Goal: Task Accomplishment & Management: Manage account settings

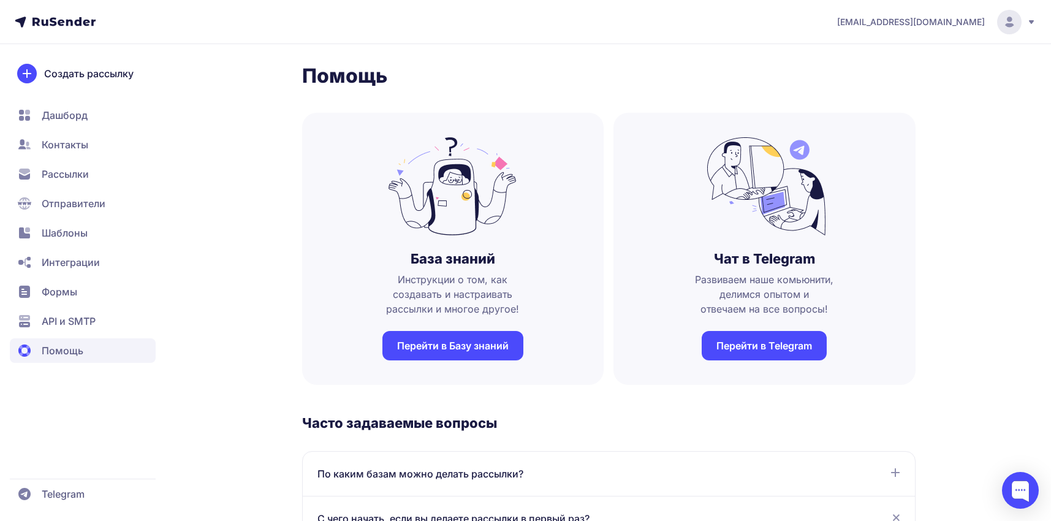
scroll to position [123, 0]
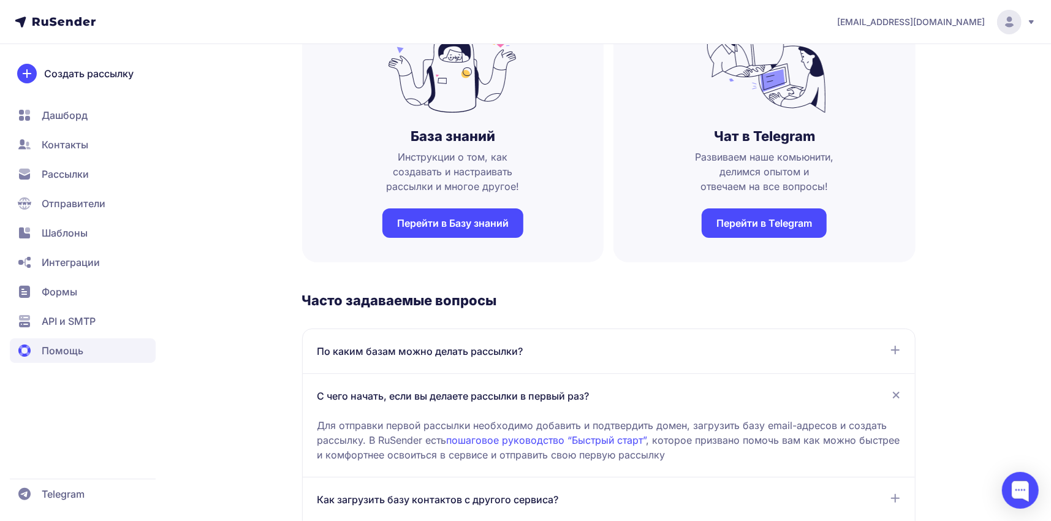
click at [66, 178] on span "Рассылки" at bounding box center [65, 174] width 47 height 15
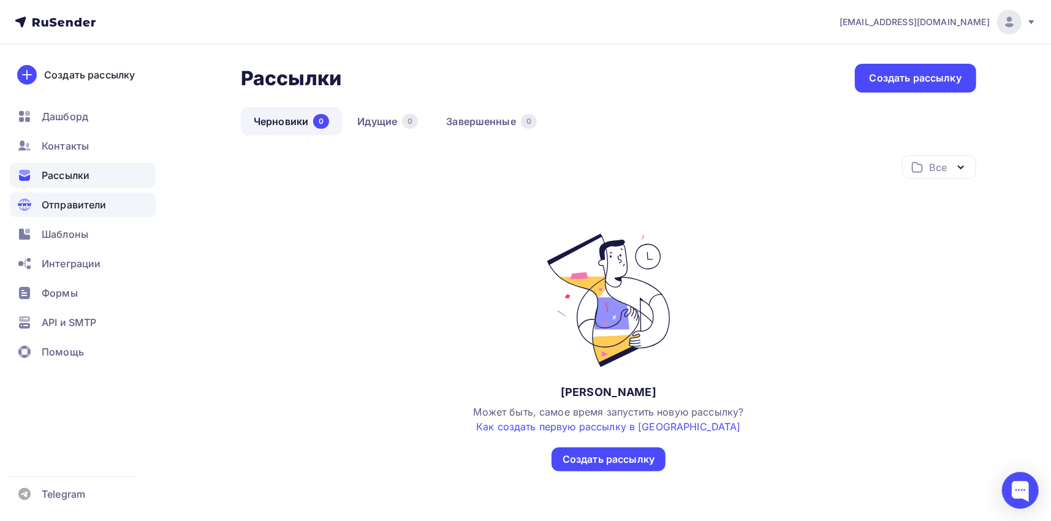
click at [87, 205] on span "Отправители" at bounding box center [74, 204] width 65 height 15
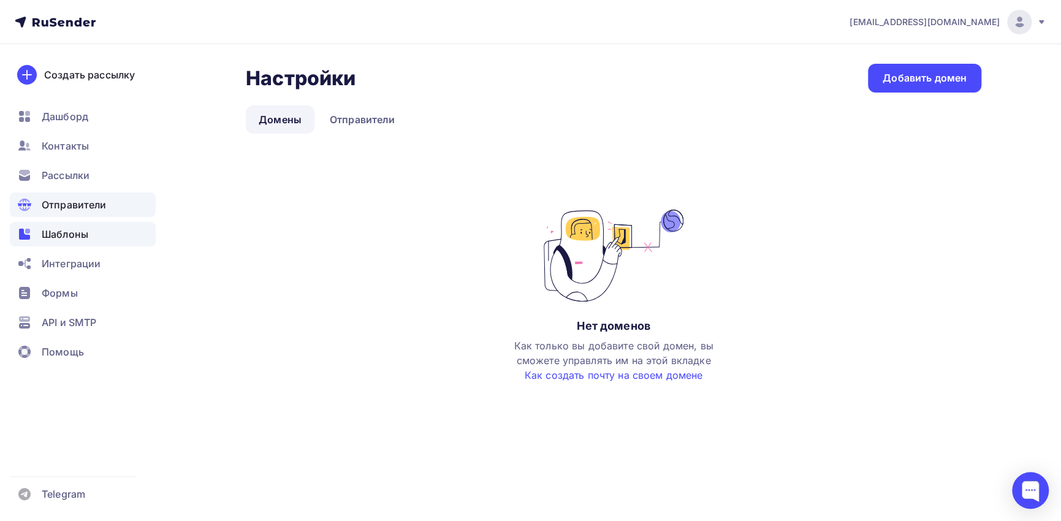
click at [75, 236] on span "Шаблоны" at bounding box center [65, 234] width 47 height 15
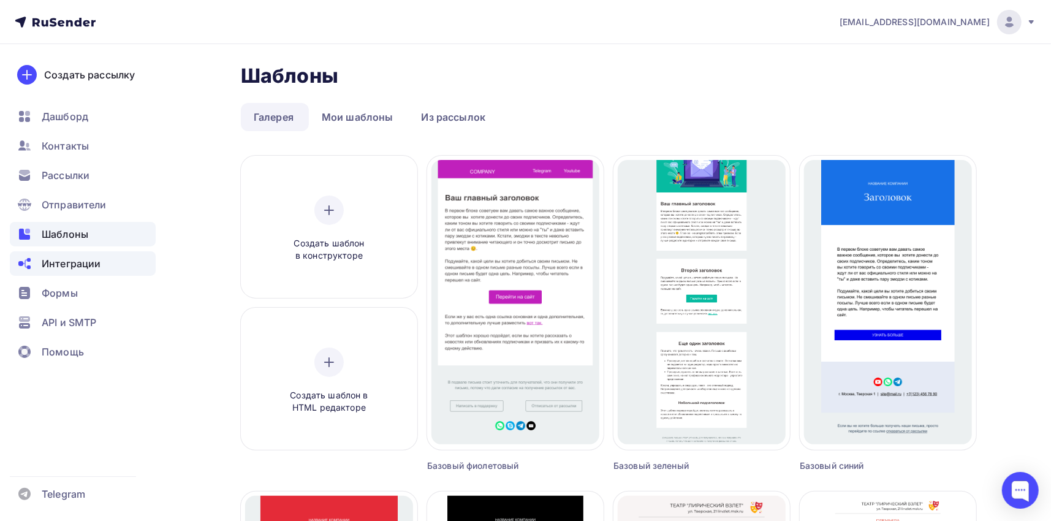
click at [72, 264] on span "Интеграции" at bounding box center [71, 263] width 59 height 15
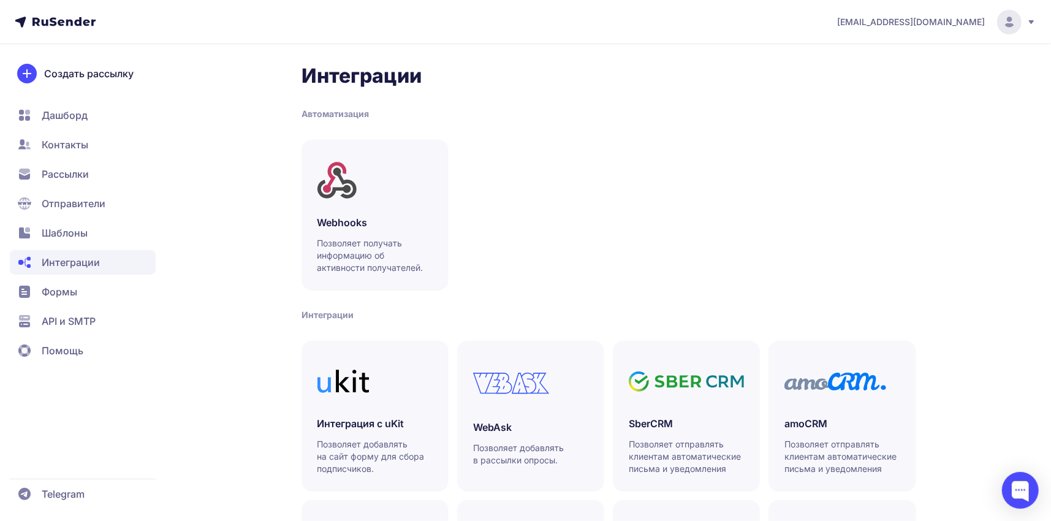
click at [78, 309] on span "Формы" at bounding box center [83, 321] width 146 height 25
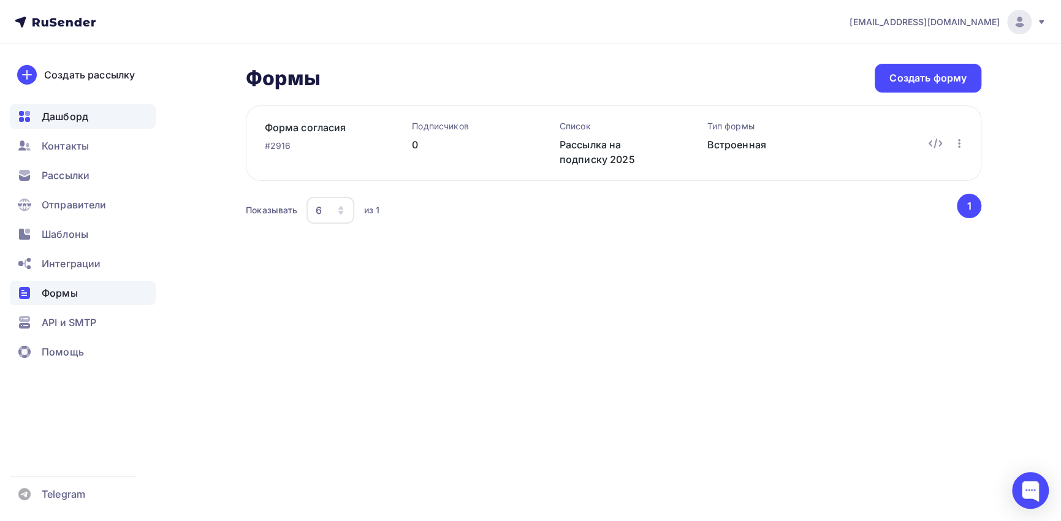
click at [48, 119] on span "Дашборд" at bounding box center [65, 116] width 47 height 15
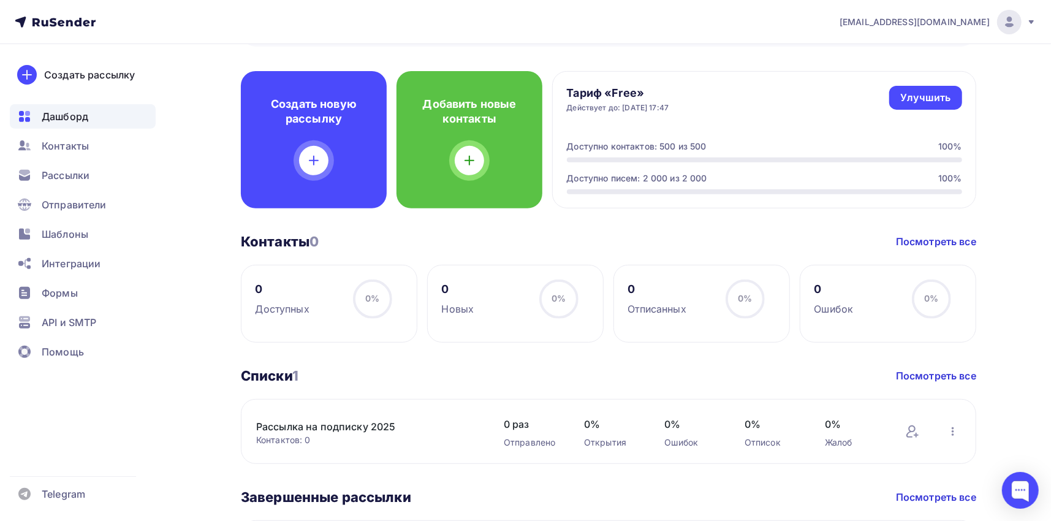
scroll to position [306, 0]
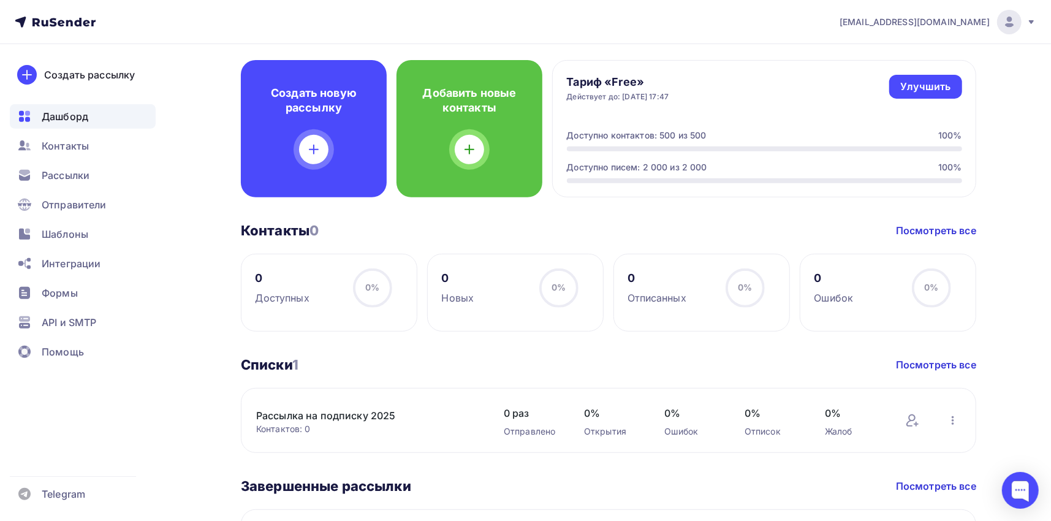
click at [679, 303] on div "Отписанных" at bounding box center [657, 298] width 58 height 15
click at [674, 332] on div "Дашборд Дашборд Пару шагов, чтобы начать работу! Закрыть Выполните эти шаги, чт…" at bounding box center [609, 208] width 736 height 896
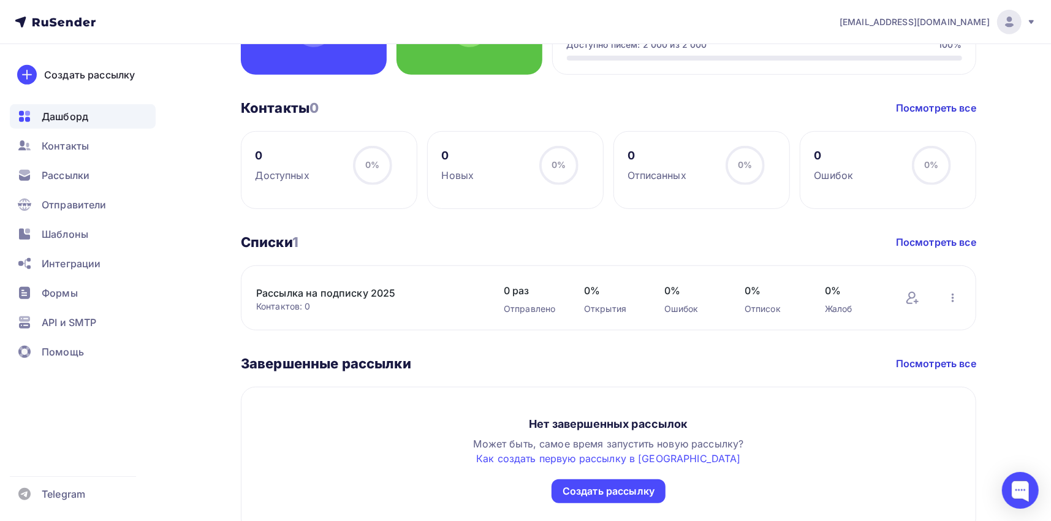
scroll to position [490, 0]
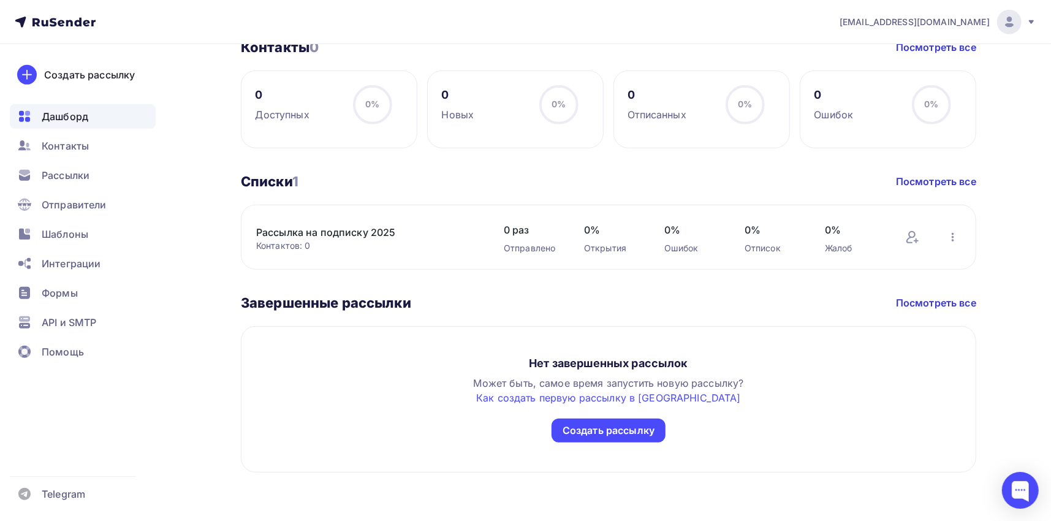
click at [37, 23] on icon at bounding box center [35, 22] width 7 height 8
click at [1030, 24] on icon at bounding box center [1032, 22] width 10 height 10
click at [1025, 190] on div "Дашборд Дашборд Пару шагов, чтобы начать работу! Закрыть Выполните эти шаги, чт…" at bounding box center [525, 37] width 1005 height 967
click at [1029, 26] on icon at bounding box center [1032, 22] width 10 height 10
click at [900, 50] on link "Аккаунт" at bounding box center [926, 54] width 206 height 25
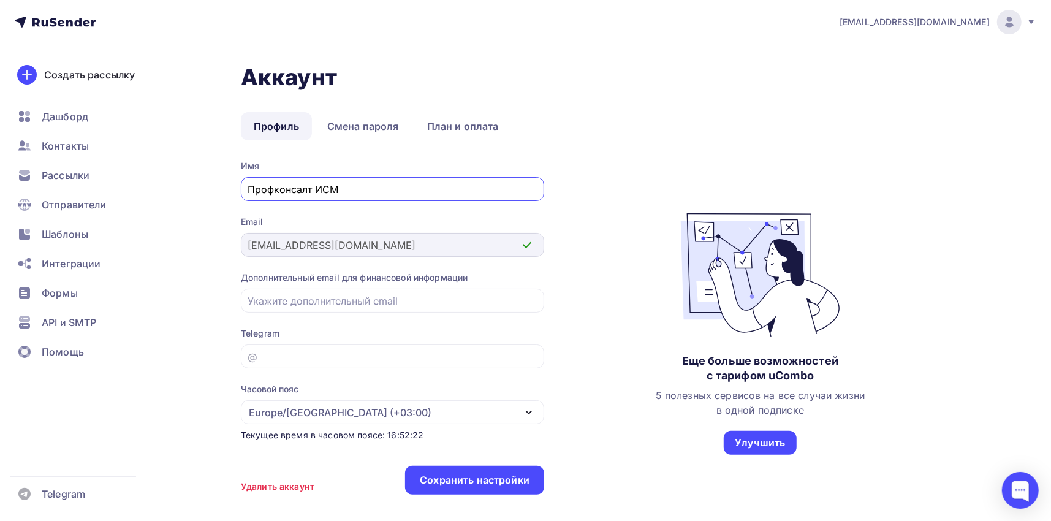
type input "Профконсалт ИСМ"
click at [243, 248] on div "ovr@cgp.su" at bounding box center [392, 245] width 303 height 24
click at [305, 300] on input "email" at bounding box center [392, 301] width 289 height 15
paste input "ovr@cgp.su"
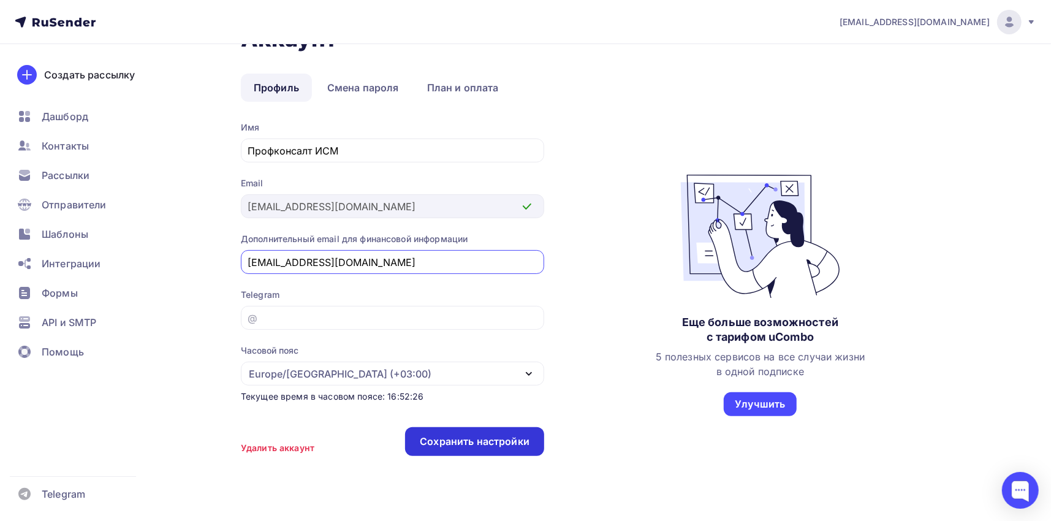
scroll to position [69, 0]
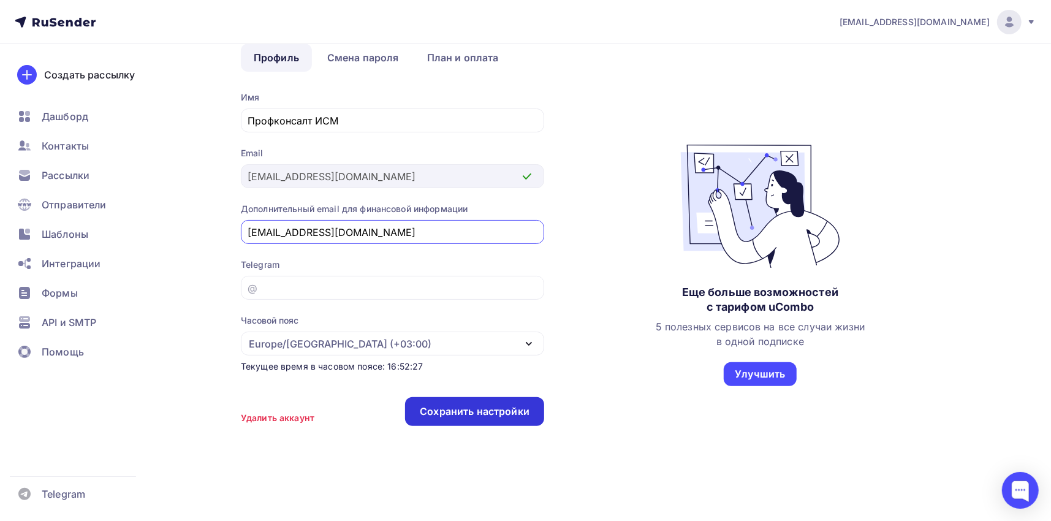
type input "ovr@cgp.su"
click at [490, 417] on div "Сохранить настройки" at bounding box center [474, 411] width 139 height 29
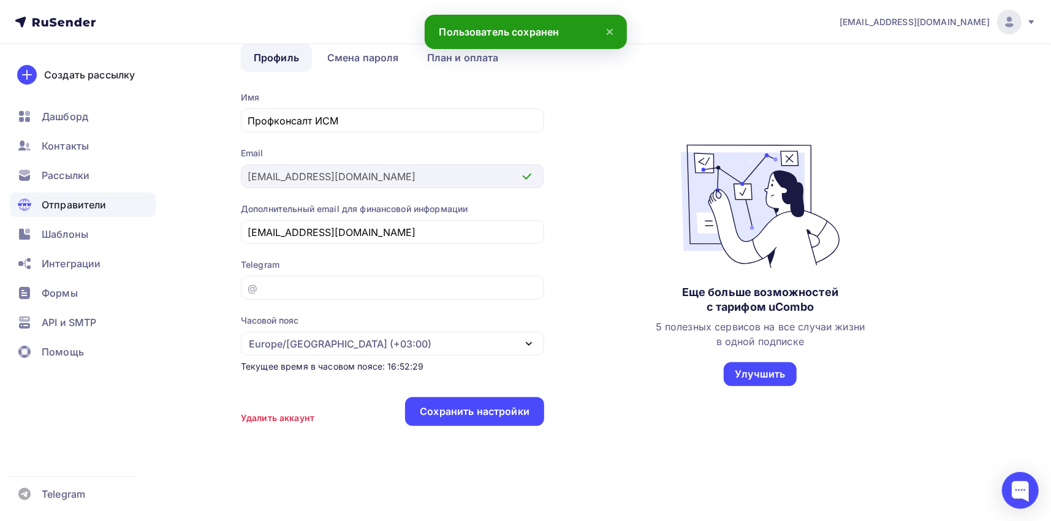
click at [131, 205] on div "Отправители" at bounding box center [83, 204] width 146 height 25
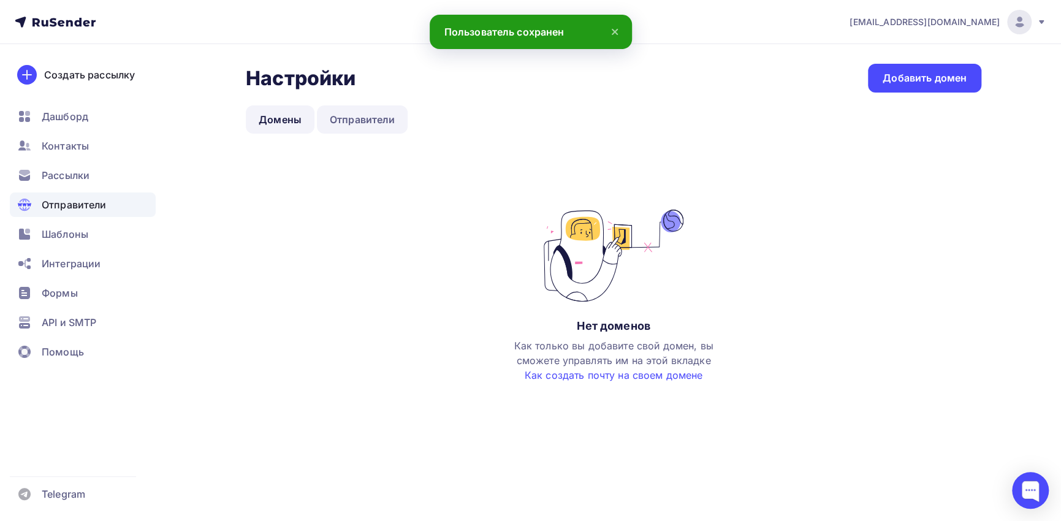
click at [394, 120] on link "Отправители" at bounding box center [362, 119] width 91 height 28
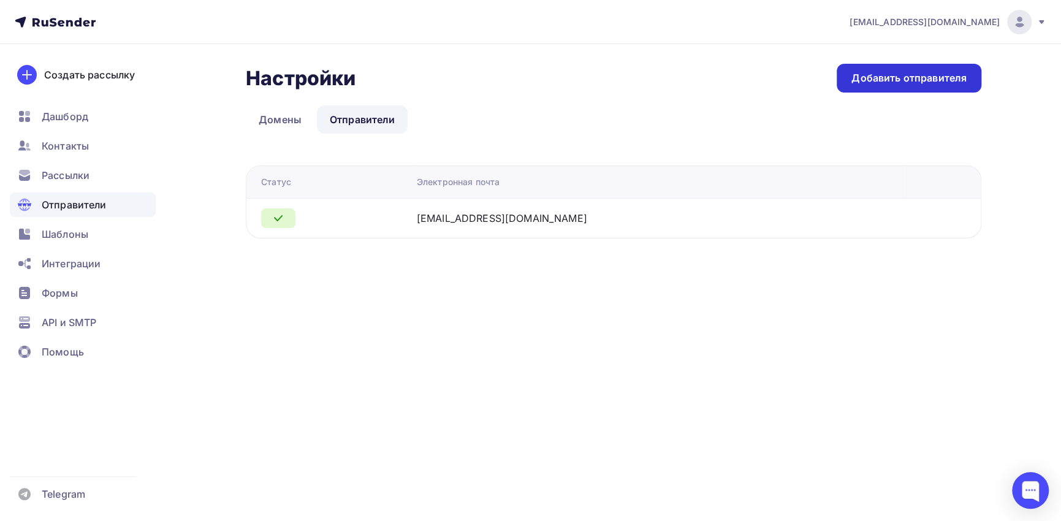
click at [861, 73] on div "Добавить отправителя" at bounding box center [908, 78] width 115 height 14
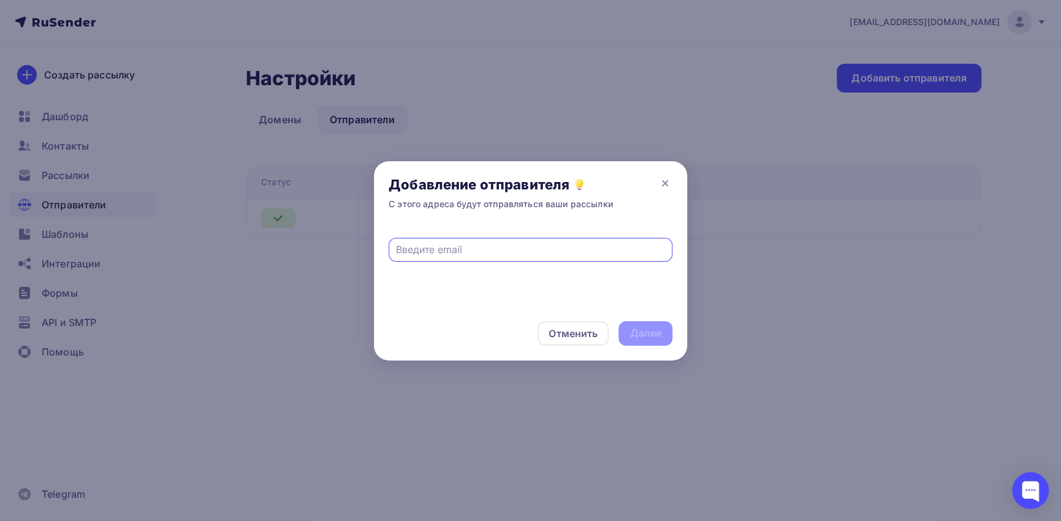
click at [513, 204] on div "С этого адреса будут отправляться ваши рассылки" at bounding box center [501, 204] width 224 height 12
click at [494, 253] on input "text" at bounding box center [531, 249] width 270 height 15
click at [659, 188] on icon at bounding box center [665, 183] width 15 height 15
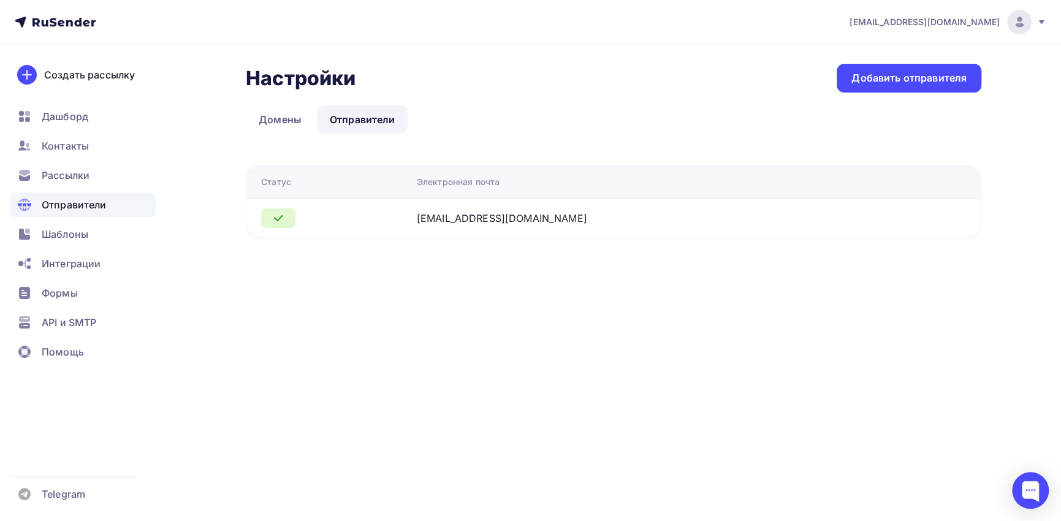
click at [278, 216] on icon at bounding box center [278, 218] width 15 height 15
click at [378, 306] on div "ovr@cgp.su Аккаунт Тарифы Выйти Создать рассылку Дашборд Контакты Рассылки Отпр…" at bounding box center [530, 260] width 1061 height 521
click at [276, 222] on icon at bounding box center [278, 218] width 15 height 15
click at [487, 327] on div "ovr@cgp.su Аккаунт Тарифы Выйти Создать рассылку Дашборд Контакты Рассылки Отпр…" at bounding box center [530, 260] width 1061 height 521
click at [870, 83] on div "Добавить отправителя" at bounding box center [908, 78] width 115 height 14
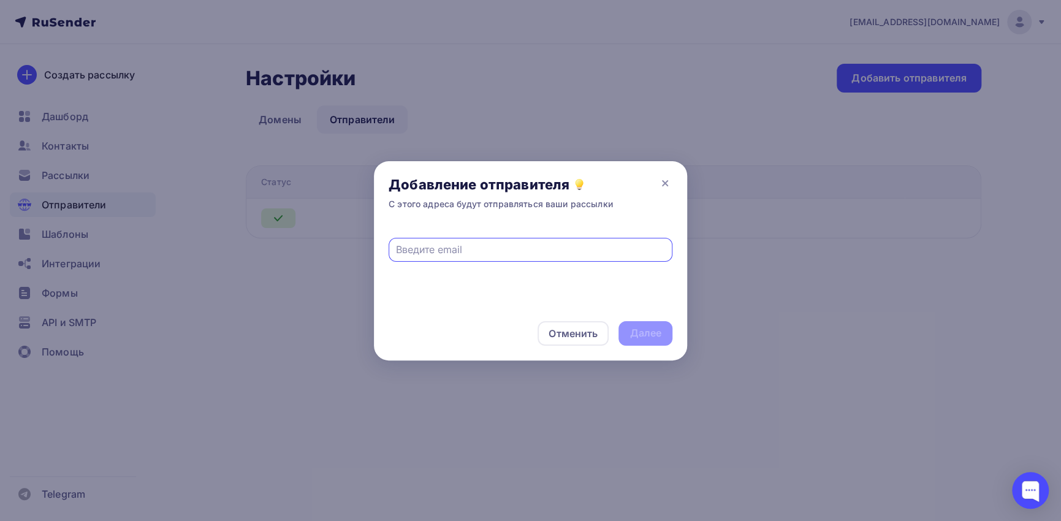
click at [501, 253] on input "text" at bounding box center [531, 249] width 270 height 15
click at [517, 247] on input "text" at bounding box center [531, 249] width 270 height 15
paste input "email@cgp.su"
type input "email@cgp.su"
click at [652, 336] on div "Далее" at bounding box center [645, 333] width 32 height 14
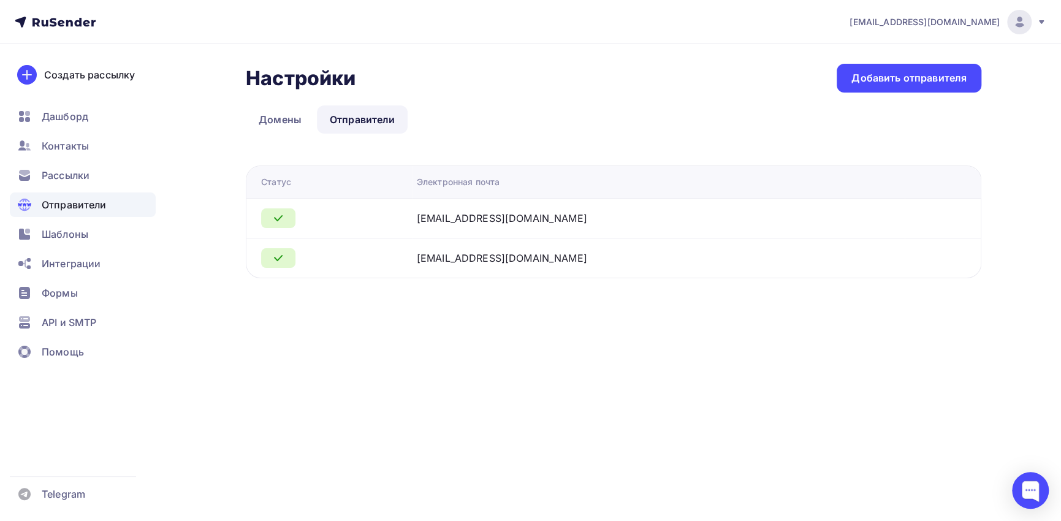
click at [283, 259] on icon at bounding box center [278, 258] width 15 height 15
click at [278, 212] on icon at bounding box center [278, 218] width 15 height 15
click at [529, 220] on div "email@cgp.su" at bounding box center [502, 218] width 170 height 15
drag, startPoint x: 601, startPoint y: 238, endPoint x: 762, endPoint y: 173, distance: 173.0
click at [603, 238] on td "ovr@cgp.su" at bounding box center [658, 258] width 493 height 40
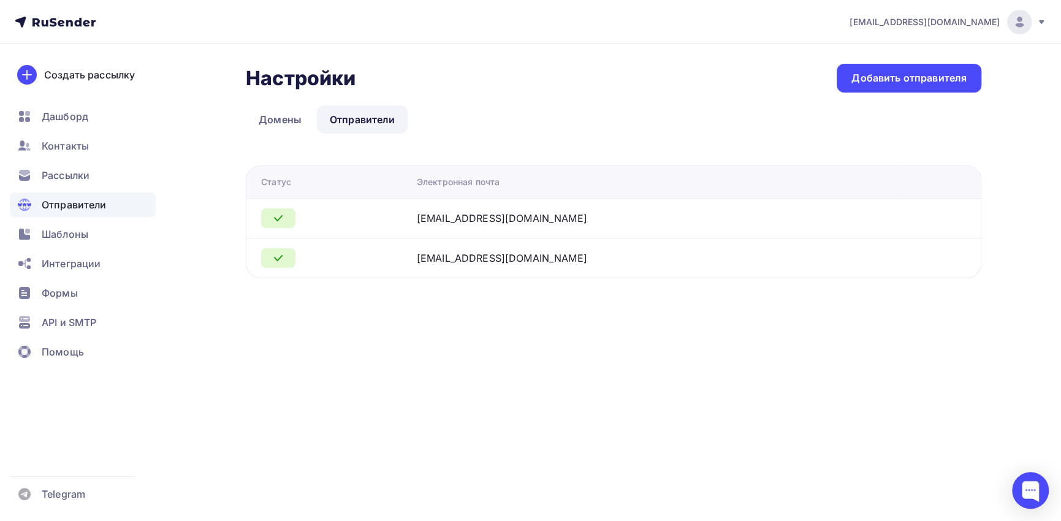
drag, startPoint x: 573, startPoint y: 256, endPoint x: 498, endPoint y: 257, distance: 75.4
click at [573, 256] on div "ovr@cgp.su" at bounding box center [570, 258] width 306 height 15
click at [371, 121] on link "Отправители" at bounding box center [362, 119] width 91 height 28
drag, startPoint x: 605, startPoint y: 214, endPoint x: 571, endPoint y: 227, distance: 36.9
click at [605, 214] on div "email@cgp.su" at bounding box center [570, 218] width 306 height 15
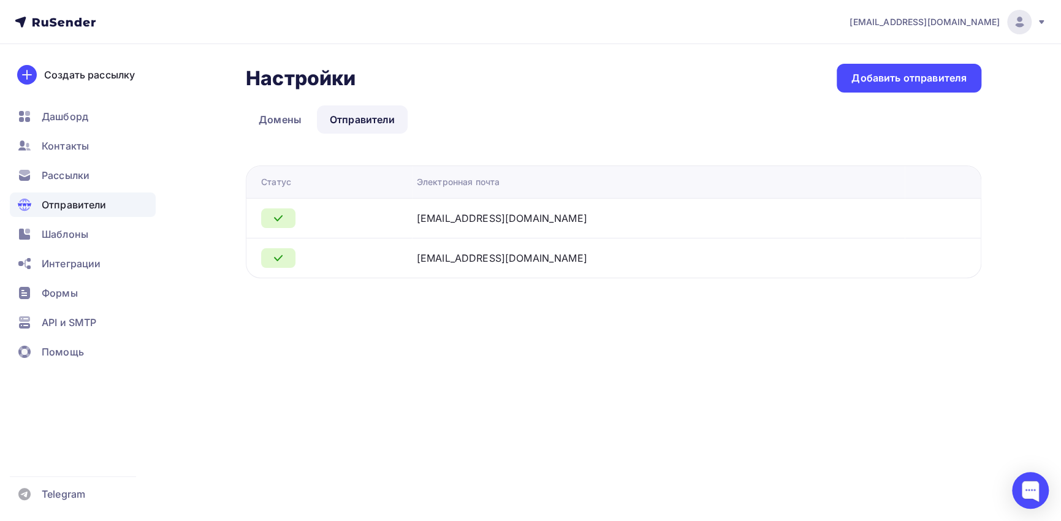
click at [542, 271] on td "ovr@cgp.su" at bounding box center [658, 258] width 493 height 40
click at [328, 258] on div at bounding box center [334, 258] width 146 height 20
click at [958, 19] on span "ovr@cgp.su" at bounding box center [925, 22] width 150 height 12
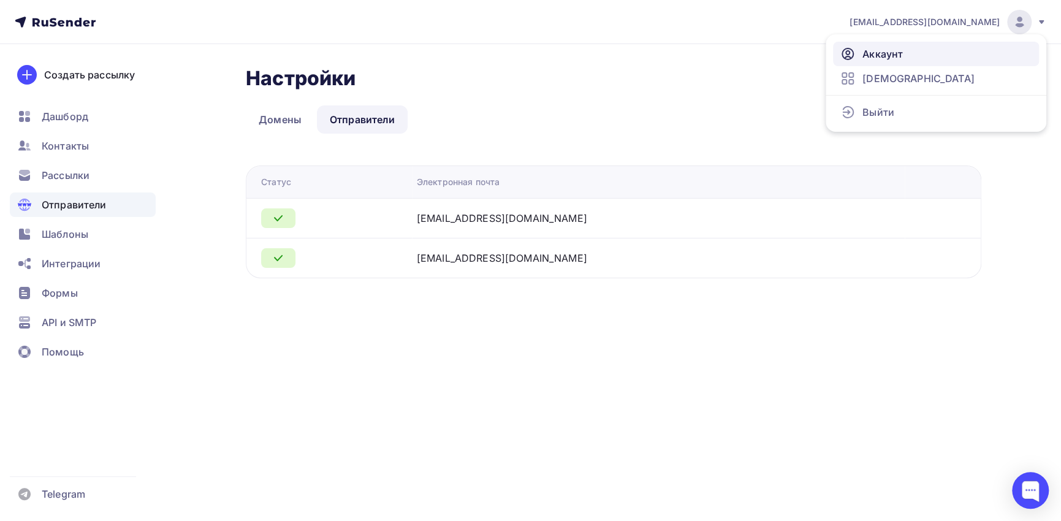
click at [910, 52] on link "Аккаунт" at bounding box center [936, 54] width 206 height 25
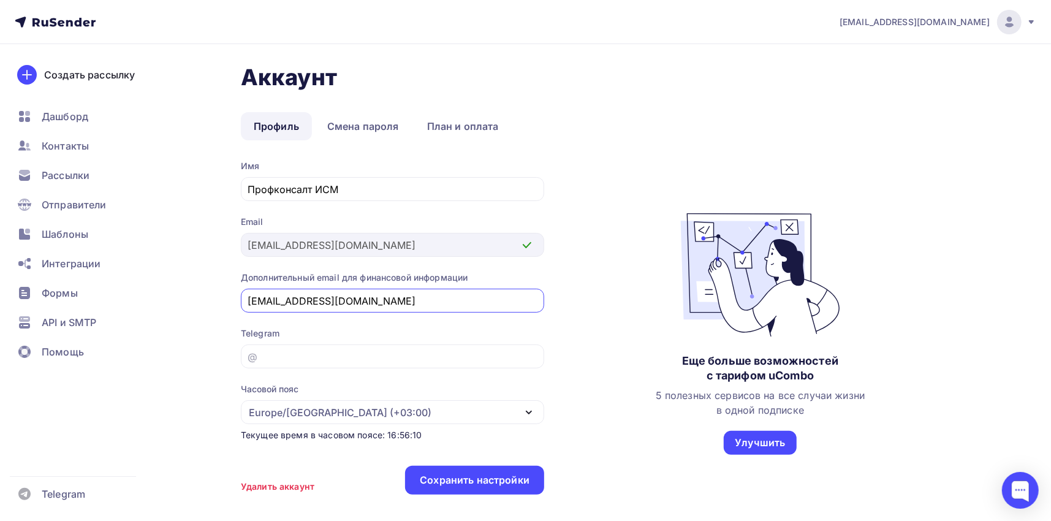
click at [355, 302] on input "ovr@cgp.su" at bounding box center [392, 301] width 289 height 15
click at [1005, 25] on img at bounding box center [1009, 22] width 15 height 15
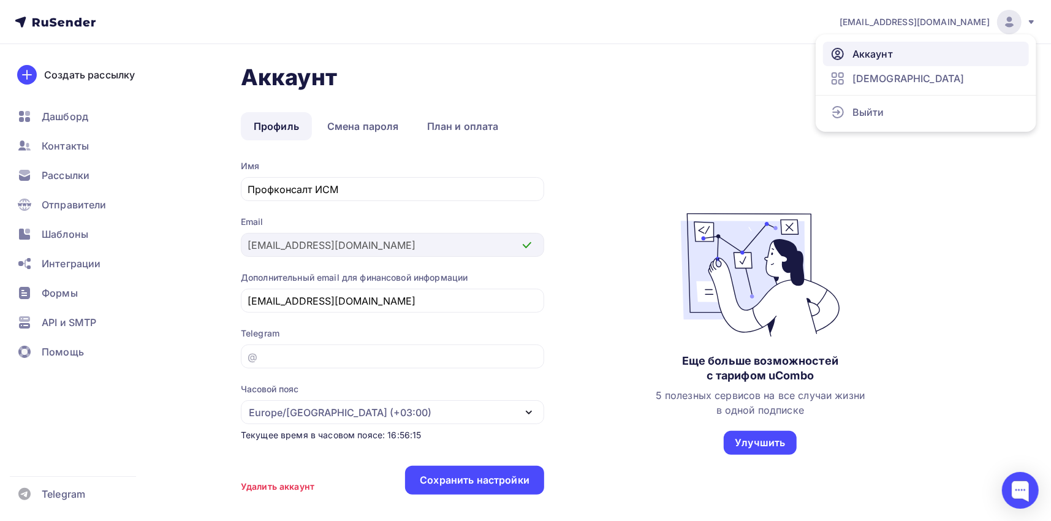
click at [922, 52] on link "Аккаунт" at bounding box center [926, 54] width 206 height 25
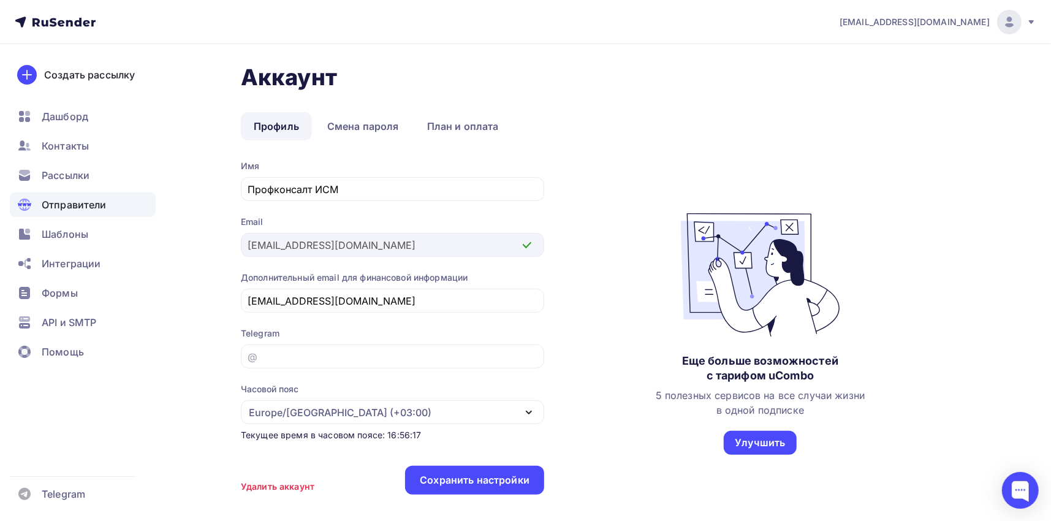
click at [69, 203] on span "Отправители" at bounding box center [74, 204] width 65 height 15
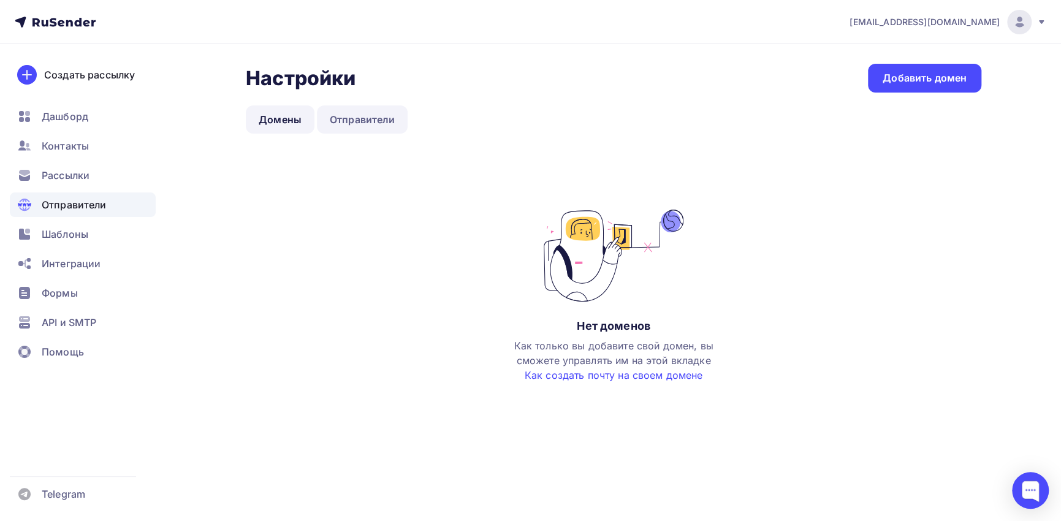
click at [336, 121] on link "Отправители" at bounding box center [362, 119] width 91 height 28
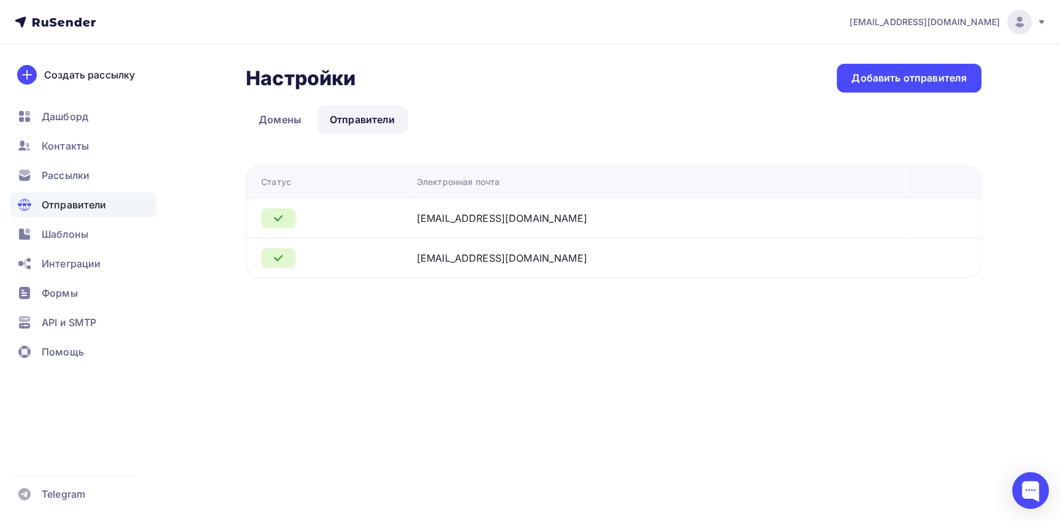
click at [1037, 23] on icon at bounding box center [1041, 22] width 10 height 10
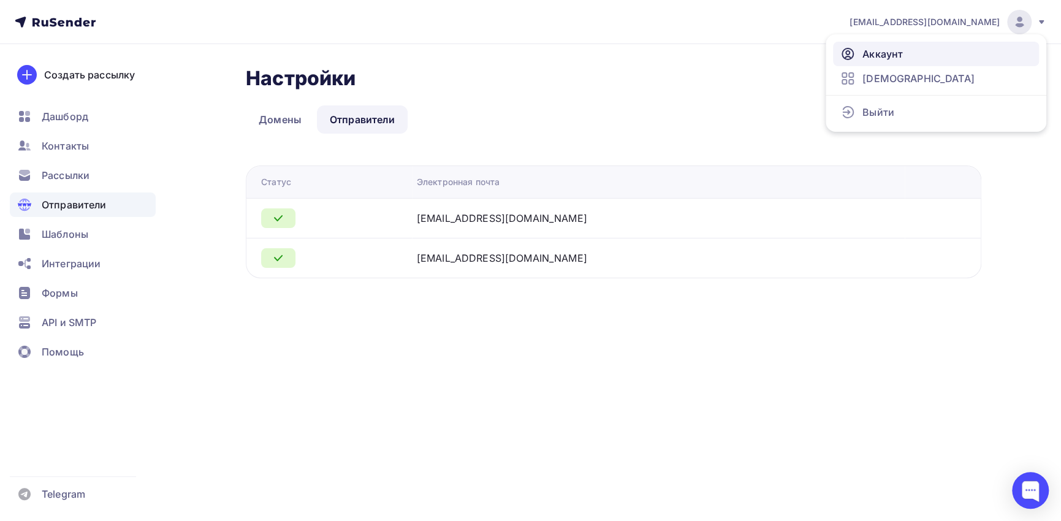
click at [949, 59] on link "Аккаунт" at bounding box center [936, 54] width 206 height 25
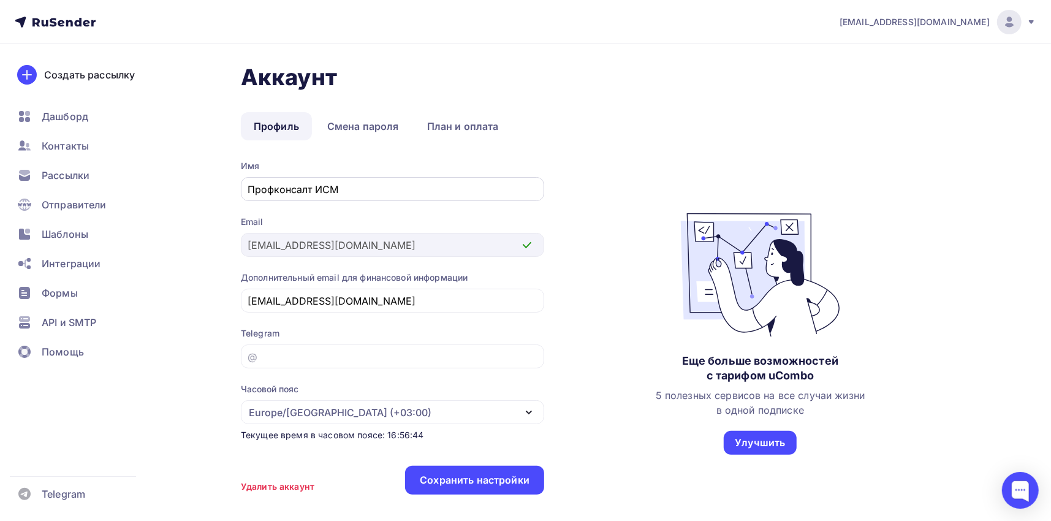
click at [312, 189] on input "Профконсалт ИСМ" at bounding box center [392, 189] width 289 height 15
click at [446, 120] on link "План и оплата" at bounding box center [462, 126] width 97 height 28
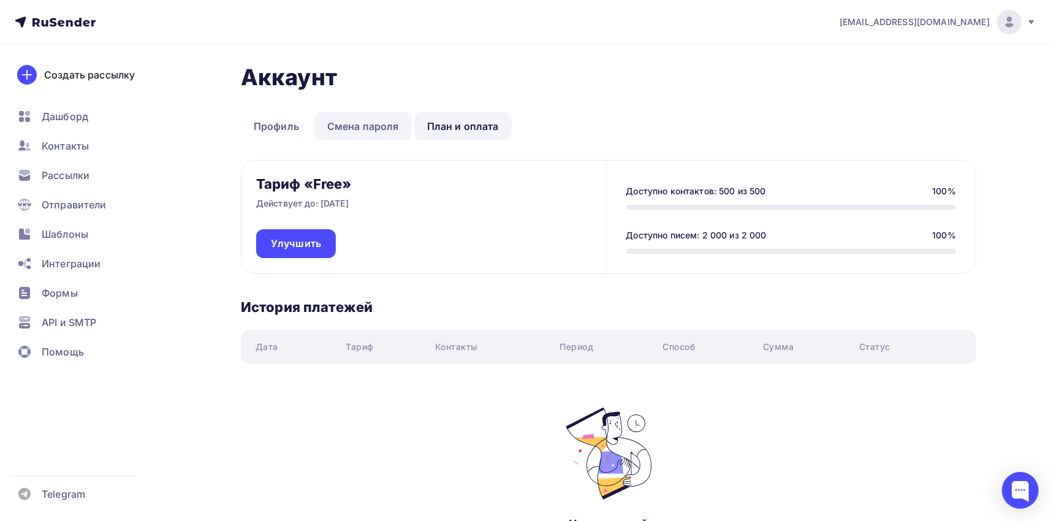
click at [355, 120] on link "Смена пароля" at bounding box center [362, 126] width 97 height 28
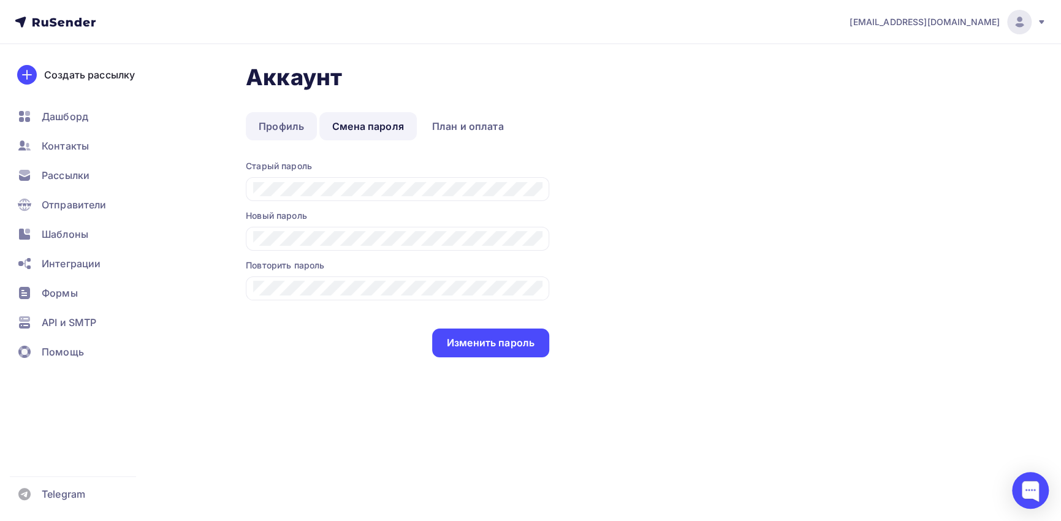
click at [274, 124] on link "Профиль" at bounding box center [281, 126] width 71 height 28
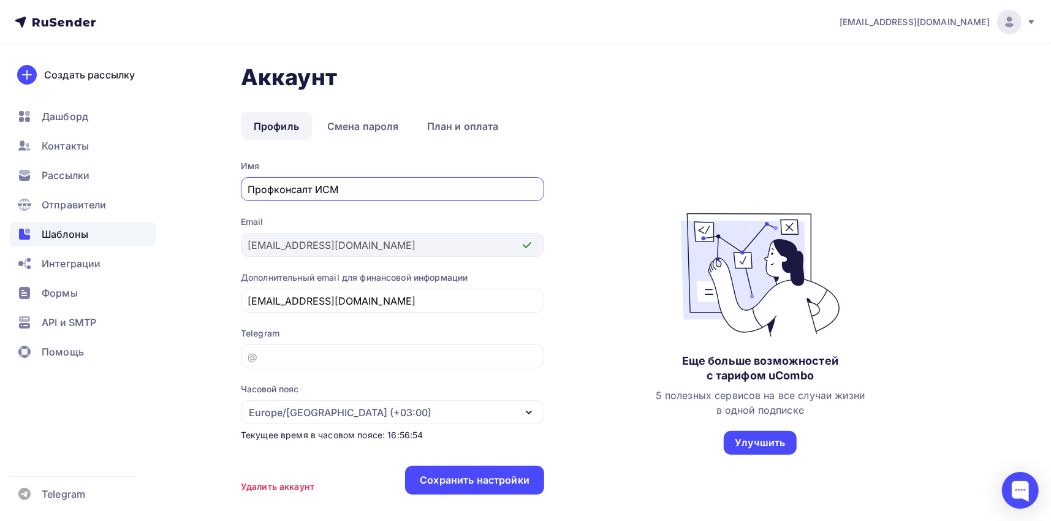
click at [73, 232] on span "Шаблоны" at bounding box center [65, 234] width 47 height 15
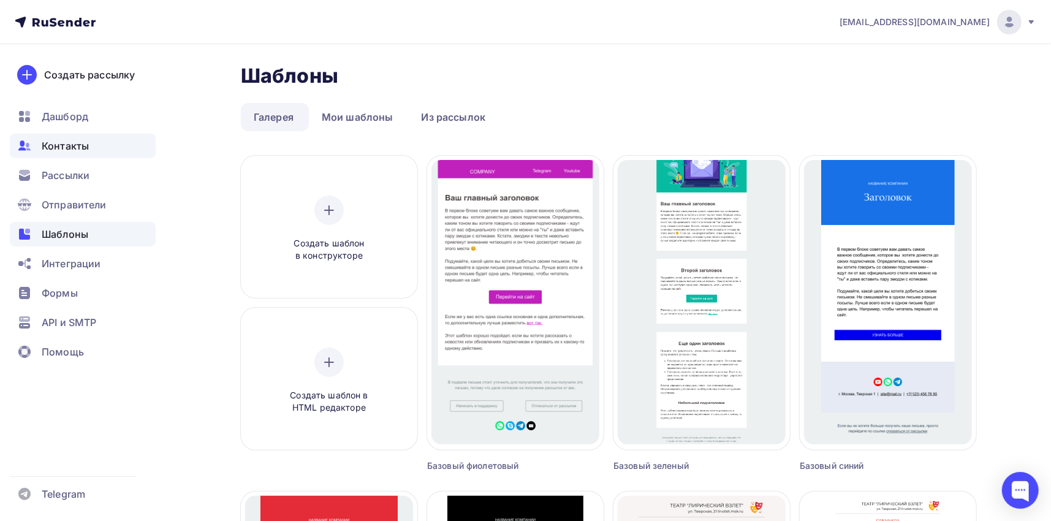
click at [71, 142] on span "Контакты" at bounding box center [65, 146] width 47 height 15
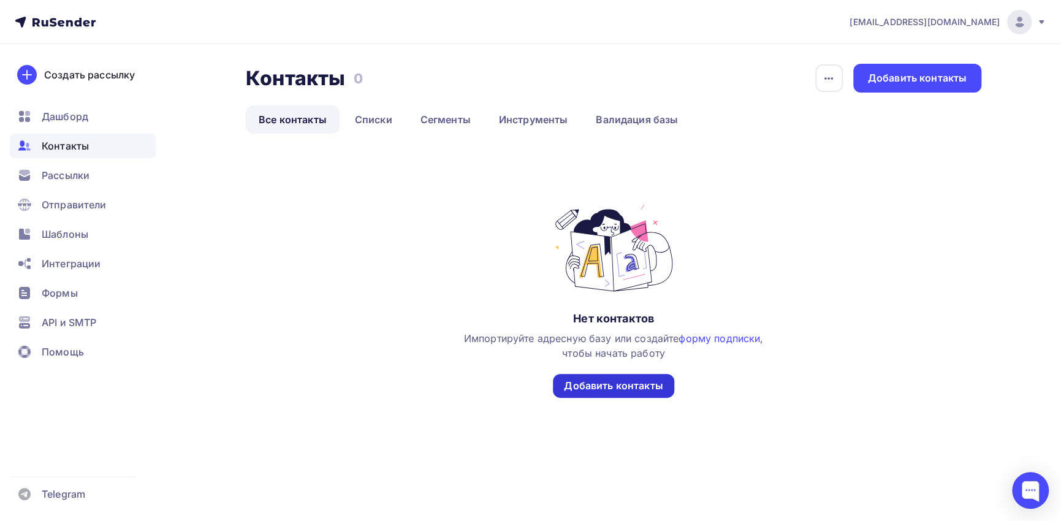
click at [644, 387] on div "Добавить контакты" at bounding box center [613, 386] width 99 height 14
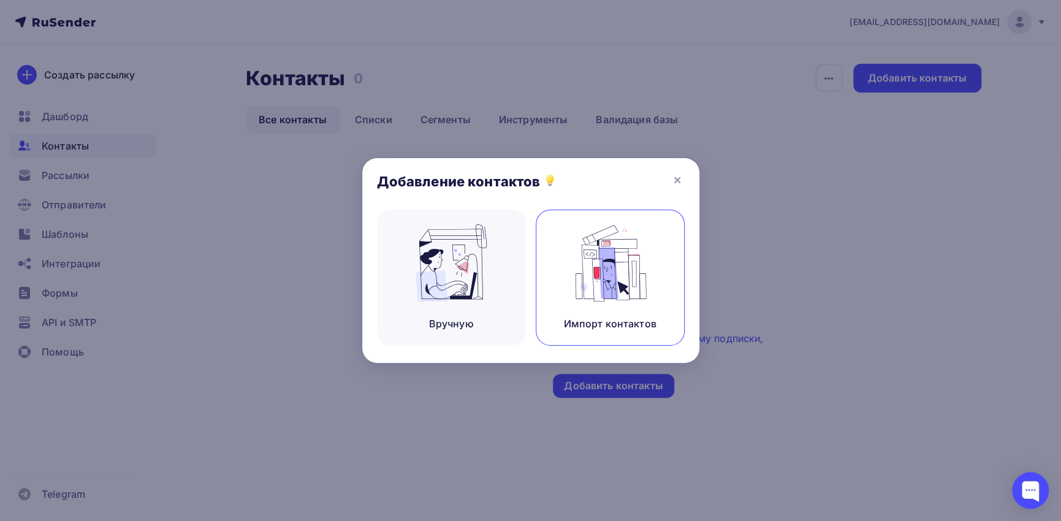
click at [621, 280] on img at bounding box center [610, 262] width 82 height 77
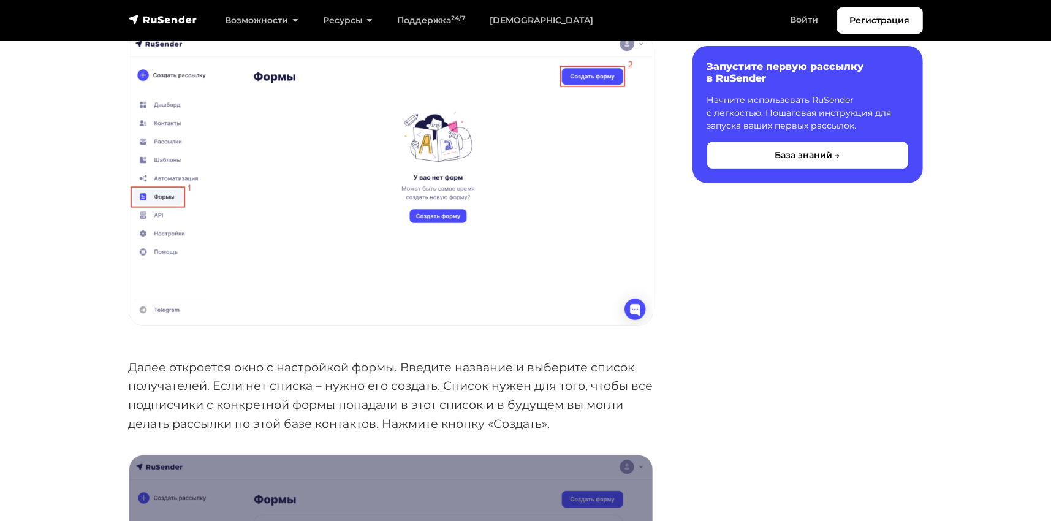
scroll to position [368, 0]
